Goal: Find specific page/section: Find specific page/section

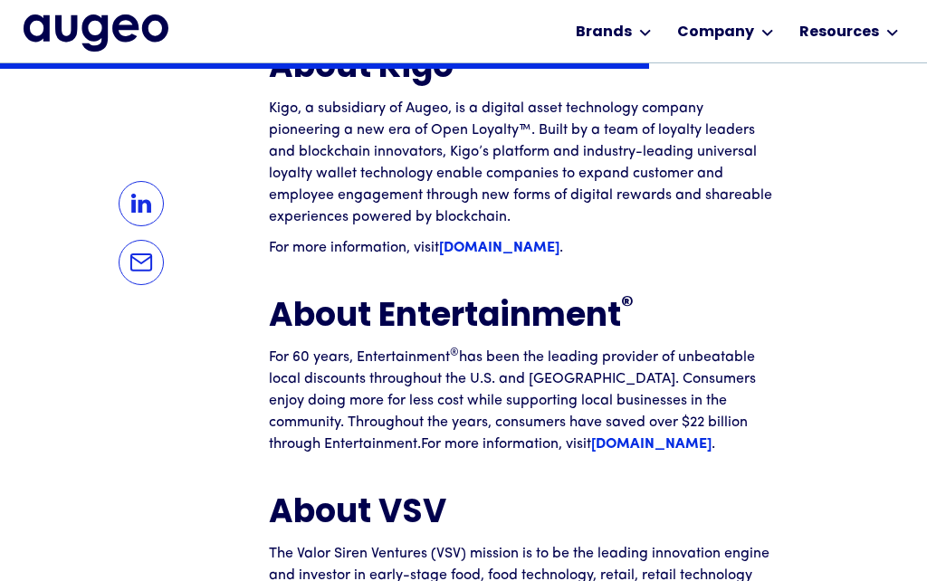
scroll to position [2979, 0]
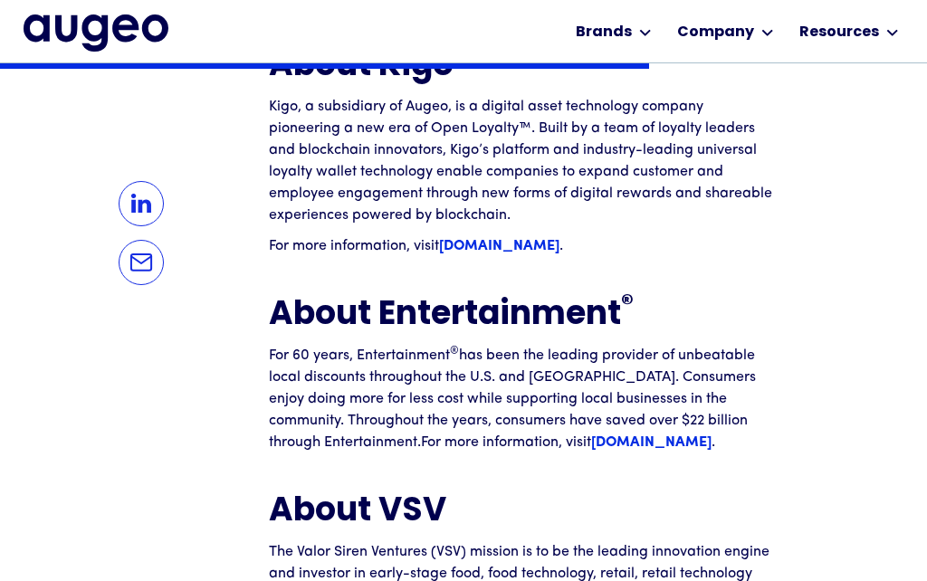
click at [629, 42] on div "Brands" at bounding box center [604, 33] width 56 height 22
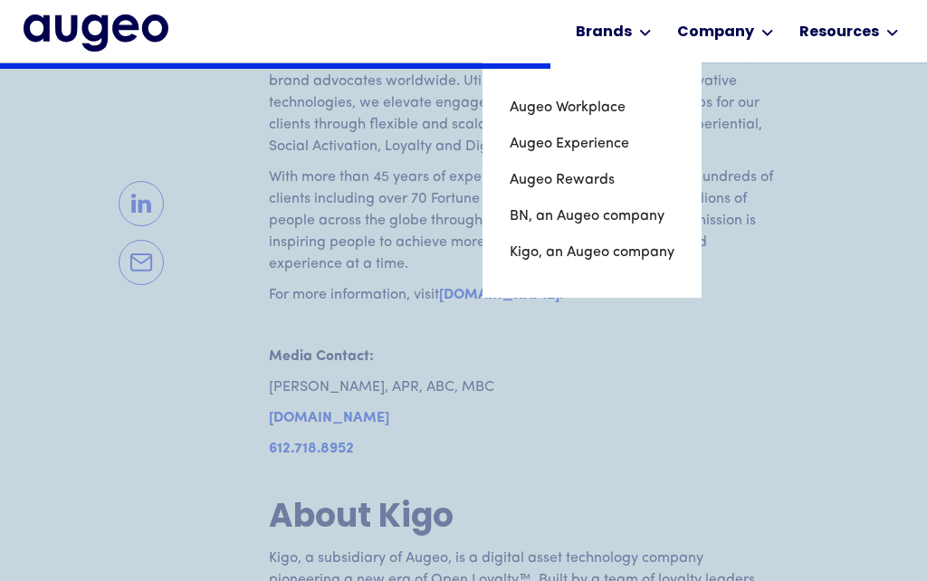
scroll to position [2527, 0]
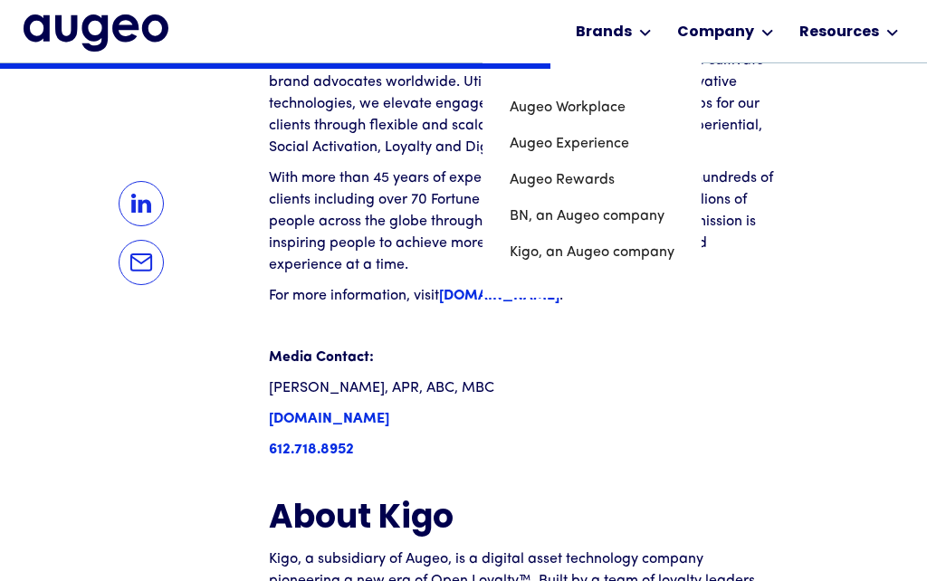
click at [766, 377] on p "[PERSON_NAME], APR, ABC, MBC" at bounding box center [523, 388] width 508 height 22
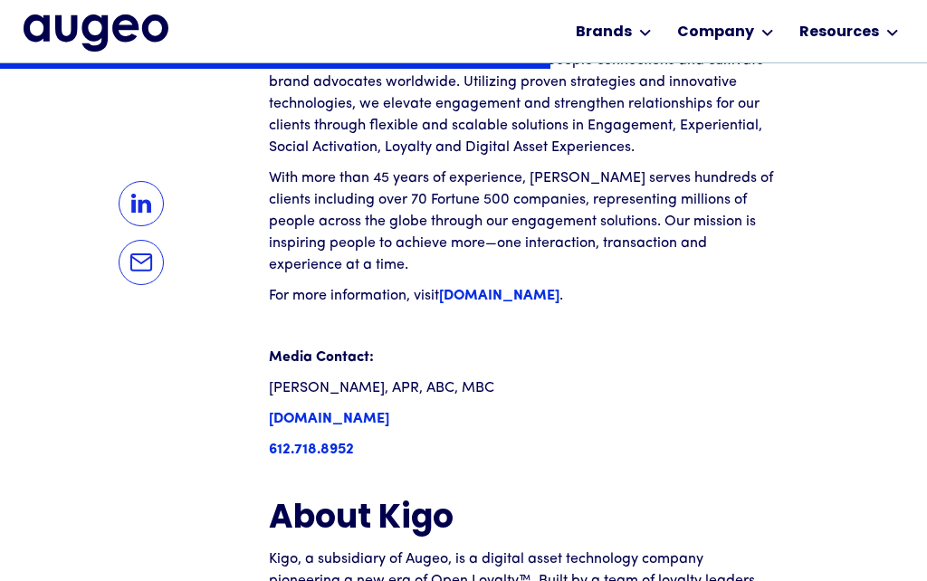
click at [648, 0] on div "Brands" at bounding box center [613, 31] width 85 height 62
